Goal: Task Accomplishment & Management: Manage account settings

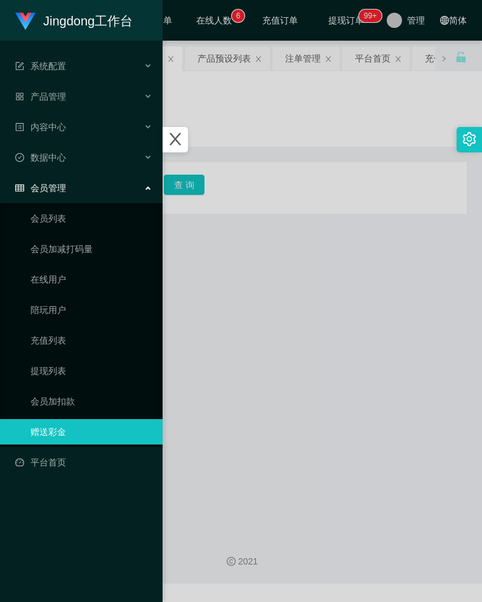
click at [253, 285] on div at bounding box center [241, 301] width 482 height 602
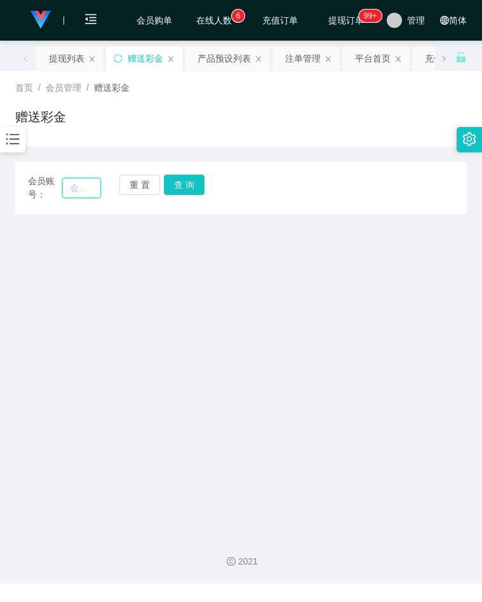
click at [83, 188] on input "text" at bounding box center [81, 188] width 39 height 20
paste input "Renchuanqing"
type input "Renchuanqing"
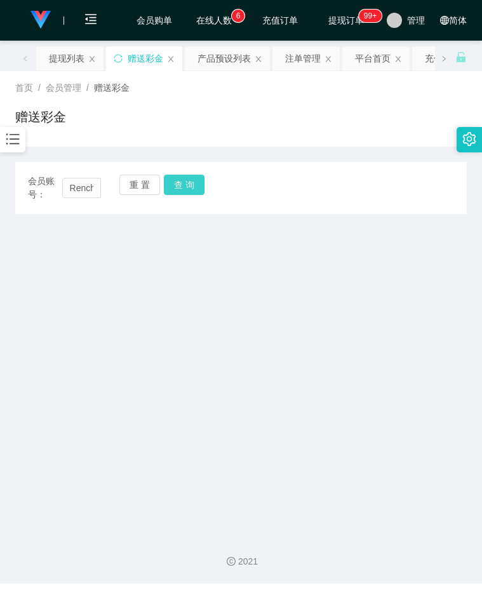
click at [173, 184] on button "查 询" at bounding box center [184, 185] width 41 height 20
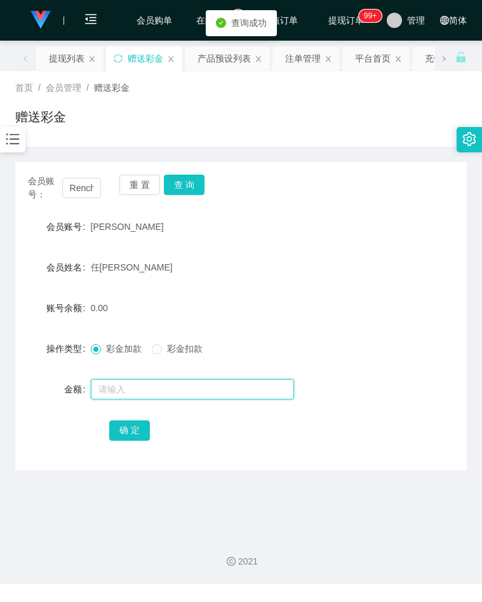
click at [149, 382] on input "text" at bounding box center [192, 389] width 203 height 20
type input "300"
click at [137, 437] on button "确 定" at bounding box center [129, 430] width 41 height 20
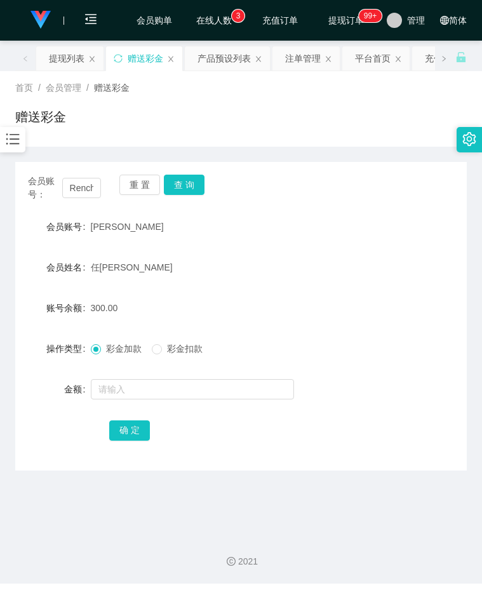
click at [367, 261] on div "会员姓名 [PERSON_NAME]" at bounding box center [240, 267] width 451 height 25
click at [13, 135] on icon "图标： 条形图" at bounding box center [12, 139] width 17 height 17
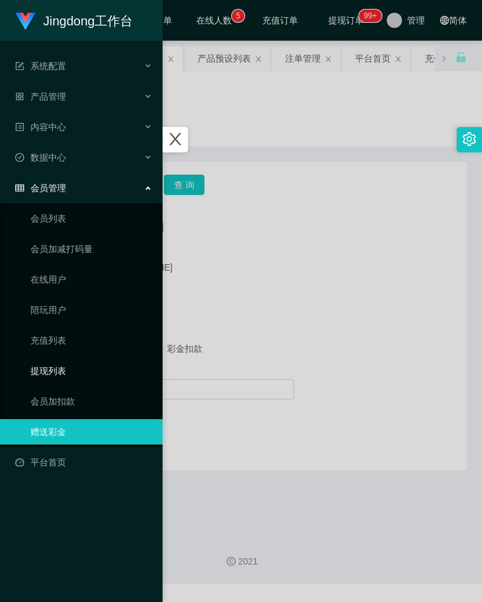
click at [60, 364] on link "提现列表" at bounding box center [91, 370] width 122 height 25
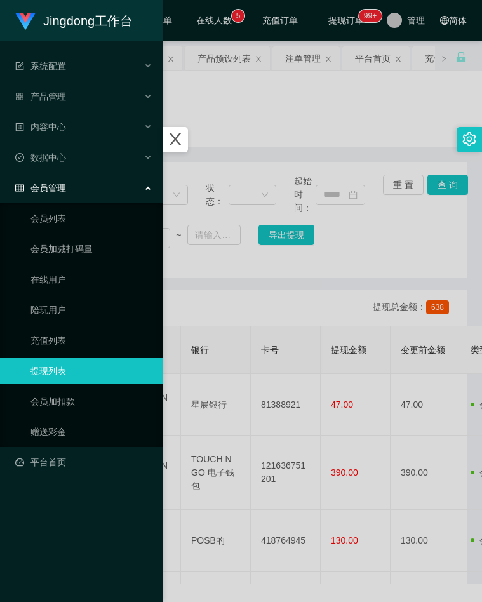
click at [252, 310] on div at bounding box center [241, 301] width 482 height 602
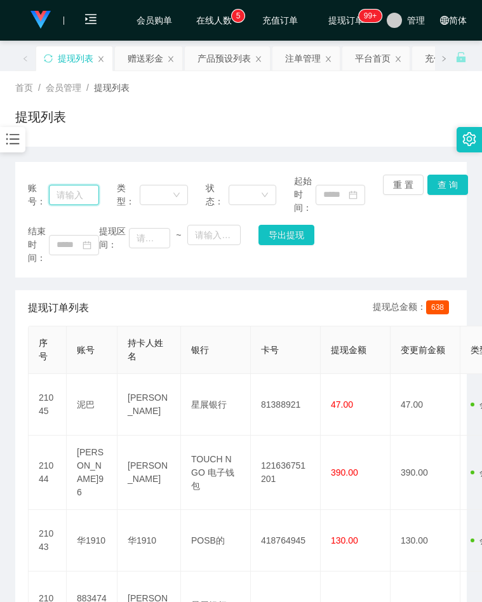
click at [77, 197] on input "text" at bounding box center [74, 195] width 50 height 20
paste input "Renchuanqing"
type input "Renchuanqing"
click at [442, 189] on button "查 询" at bounding box center [447, 185] width 41 height 20
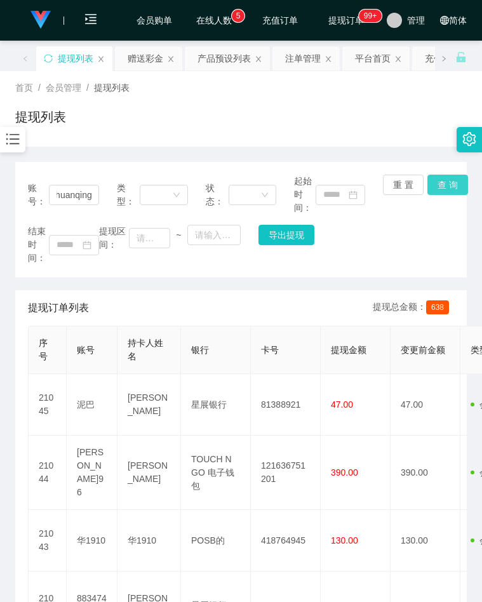
scroll to position [0, 0]
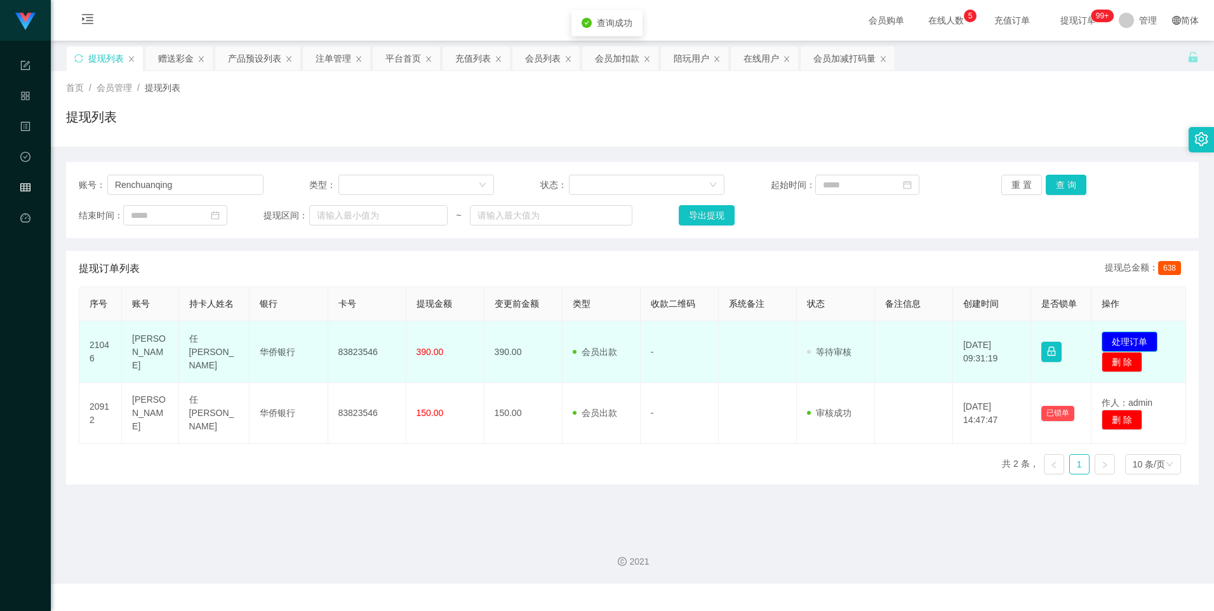
click at [481, 339] on button "处理订单" at bounding box center [1129, 341] width 56 height 20
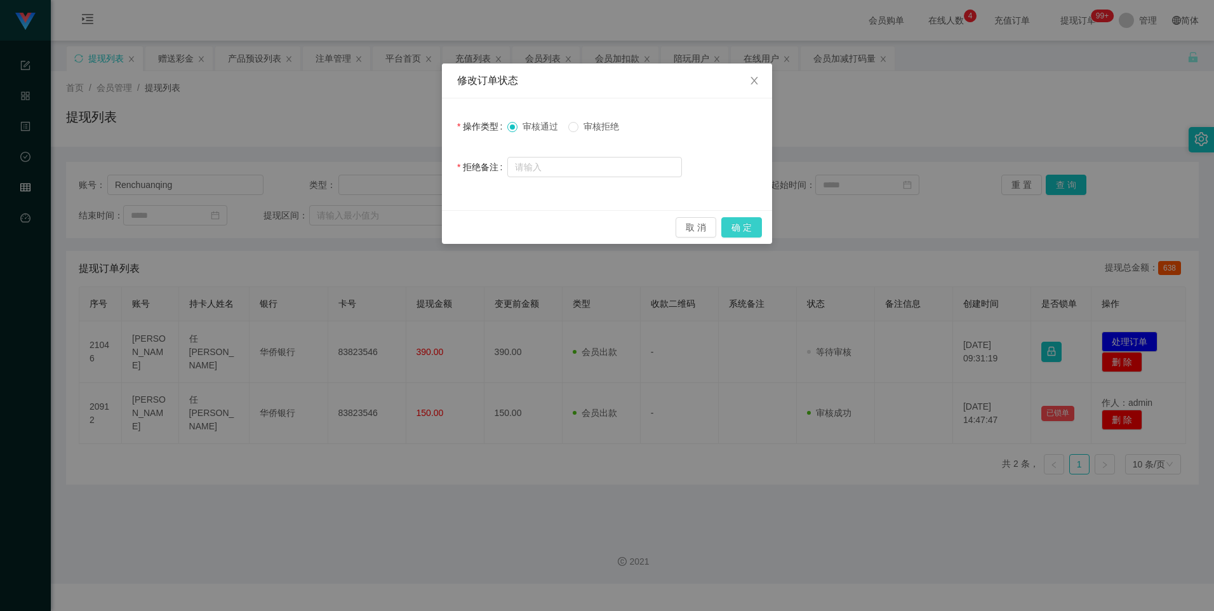
click at [481, 228] on button "确 定" at bounding box center [741, 227] width 41 height 20
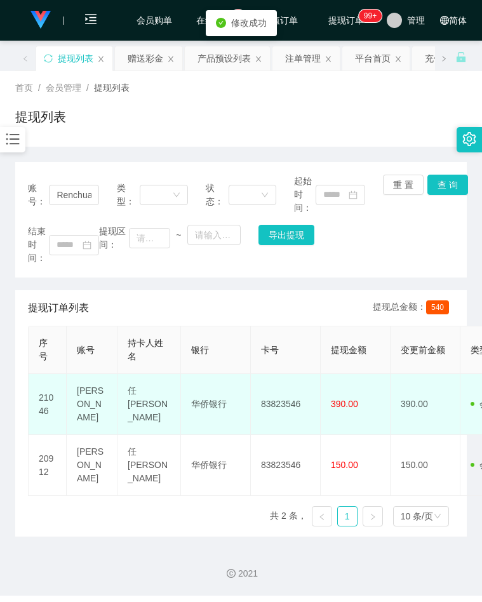
click at [269, 408] on td "83823546" at bounding box center [286, 404] width 70 height 61
click at [277, 401] on td "83823546" at bounding box center [286, 404] width 70 height 61
copy td "83823546"
click at [209, 401] on td "华侨银行" at bounding box center [216, 404] width 70 height 61
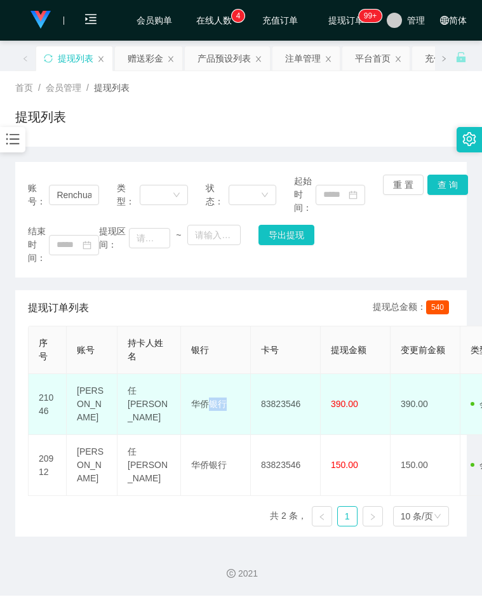
click at [209, 401] on td "华侨银行" at bounding box center [216, 404] width 70 height 61
drag, startPoint x: 209, startPoint y: 401, endPoint x: 272, endPoint y: 399, distance: 62.9
click at [272, 399] on td "83823546" at bounding box center [286, 404] width 70 height 61
